Goal: Go to known website: Access a specific website the user already knows

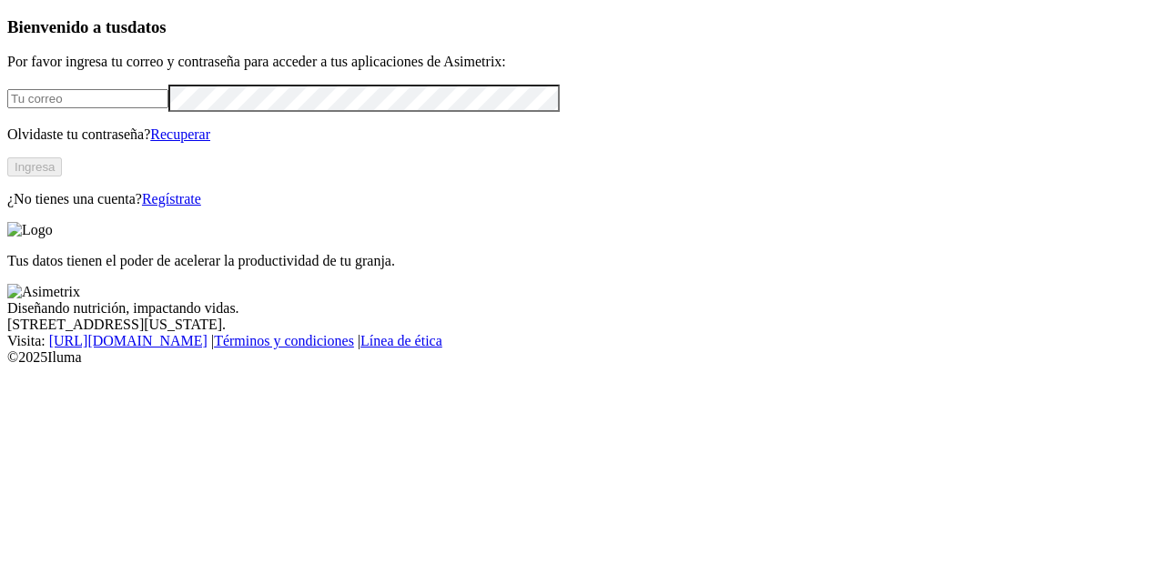
type input "[PERSON_NAME][EMAIL_ADDRESS][PERSON_NAME][DOMAIN_NAME]"
click at [62, 177] on button "Ingresa" at bounding box center [34, 166] width 55 height 19
